Goal: Information Seeking & Learning: Learn about a topic

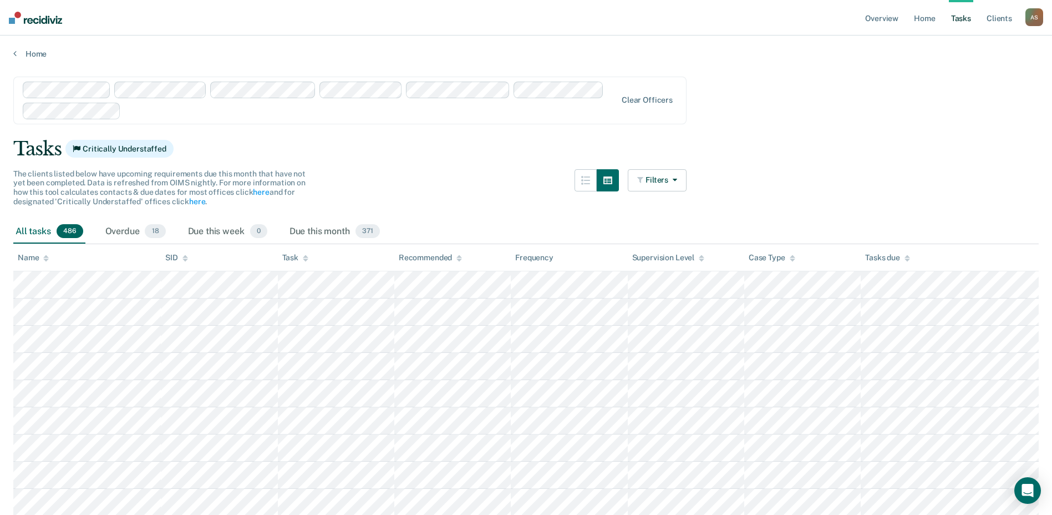
click at [962, 21] on link "Tasks" at bounding box center [961, 18] width 24 height 36
click at [871, 20] on link "Overview" at bounding box center [882, 18] width 38 height 36
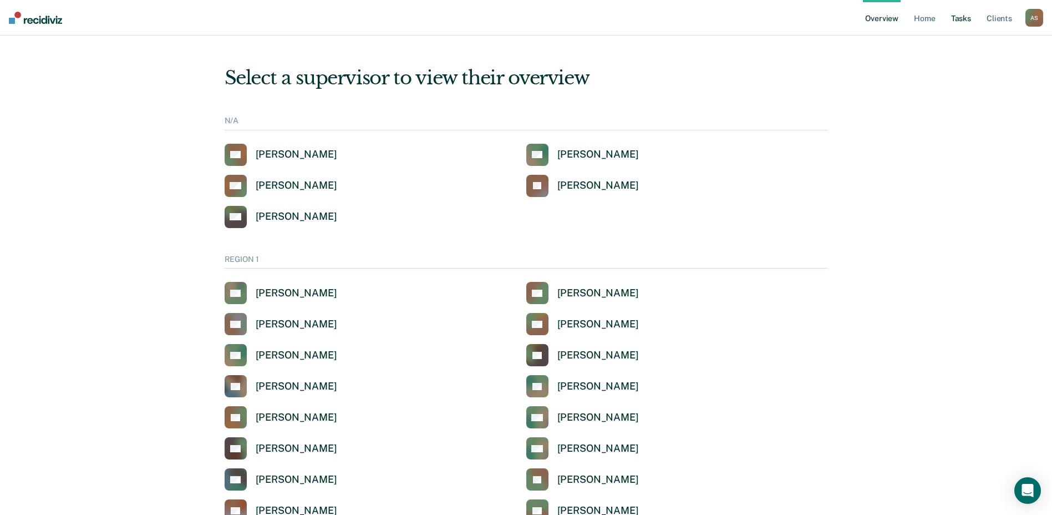
click at [973, 19] on link "Tasks" at bounding box center [961, 18] width 24 height 36
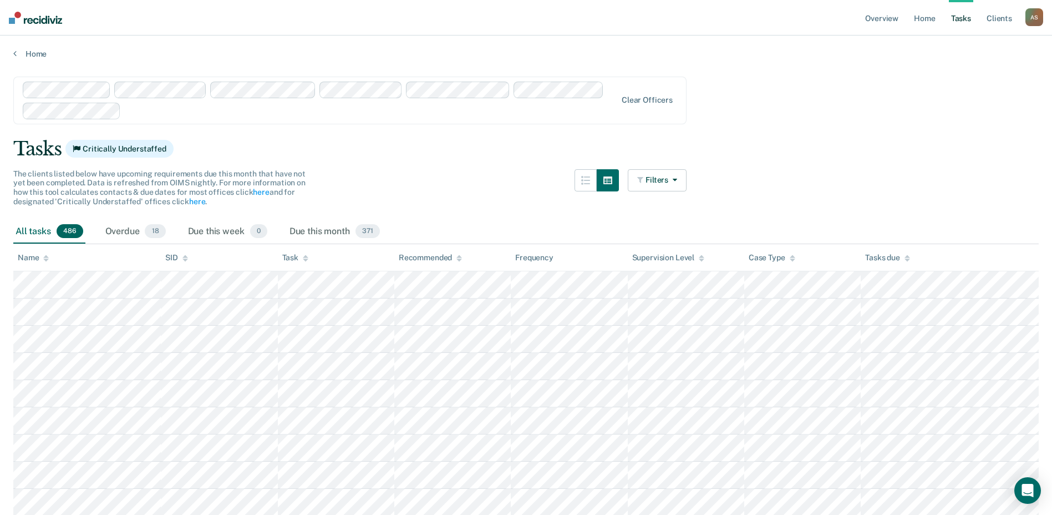
click at [862, 22] on nav "Overview Home Tasks Client s [PERSON_NAME] A S Profile How it works Log Out" at bounding box center [526, 18] width 1052 height 36
click at [868, 18] on link "Overview" at bounding box center [882, 18] width 38 height 36
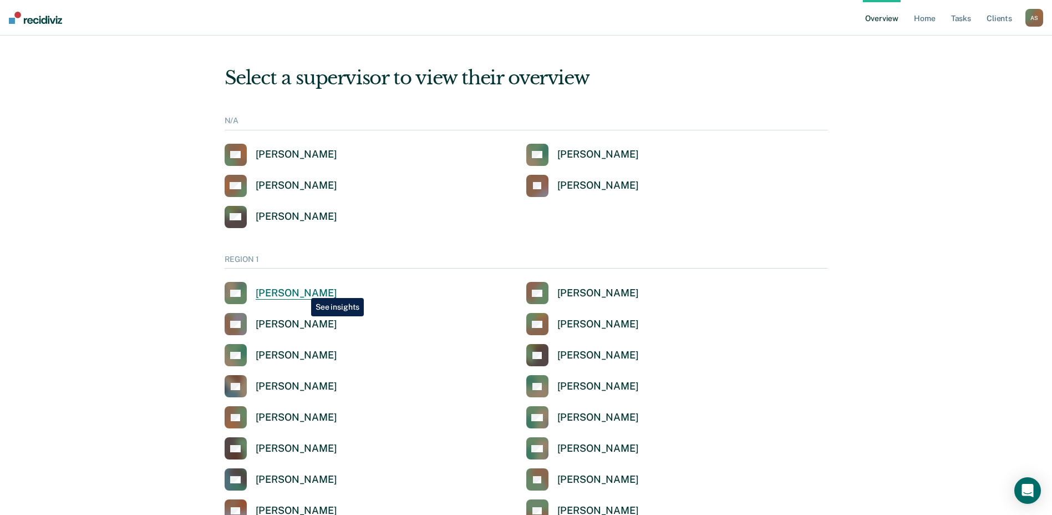
click at [303, 290] on div "[PERSON_NAME]" at bounding box center [297, 293] width 82 height 13
